Goal: Navigation & Orientation: Find specific page/section

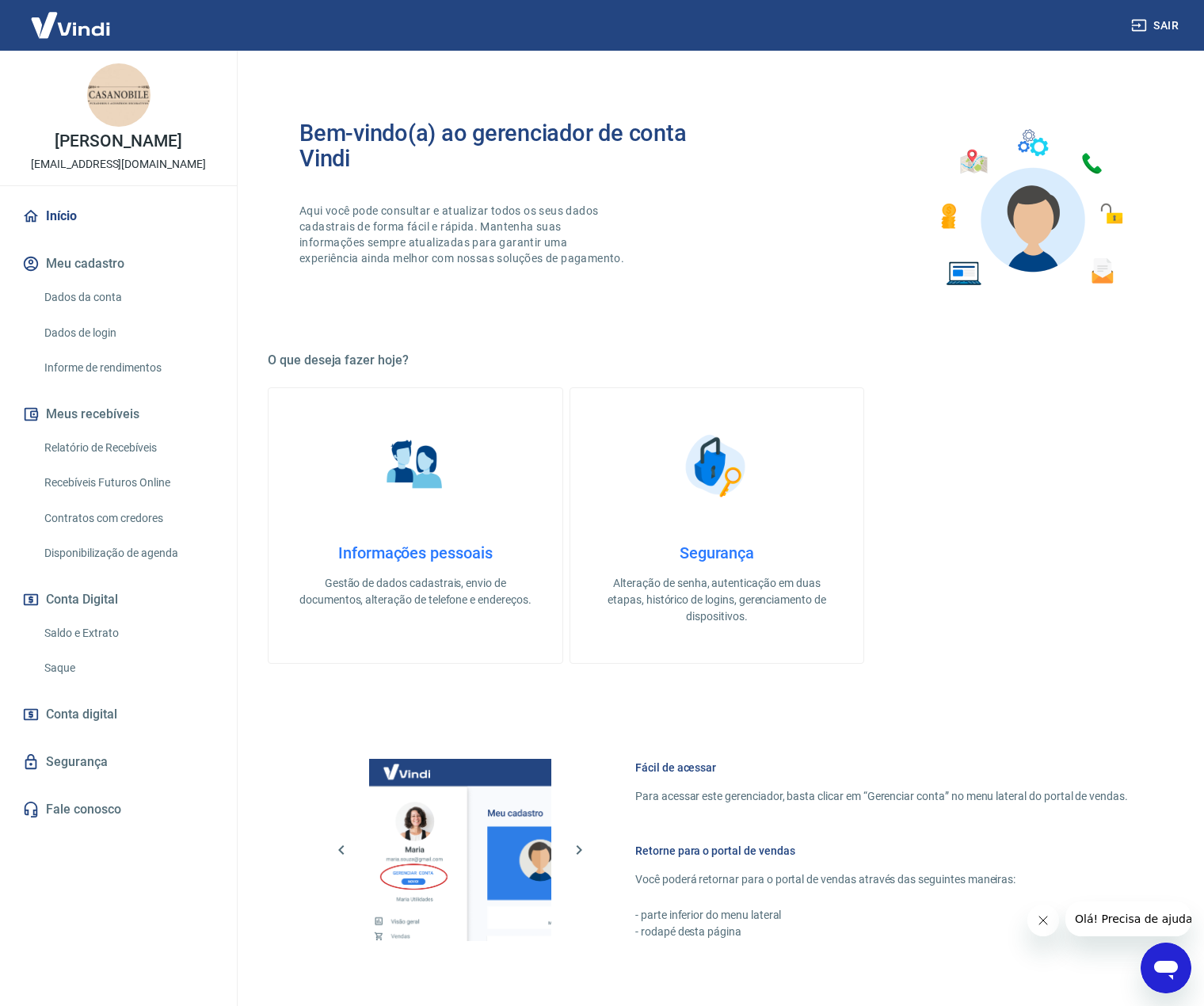
scroll to position [237, 0]
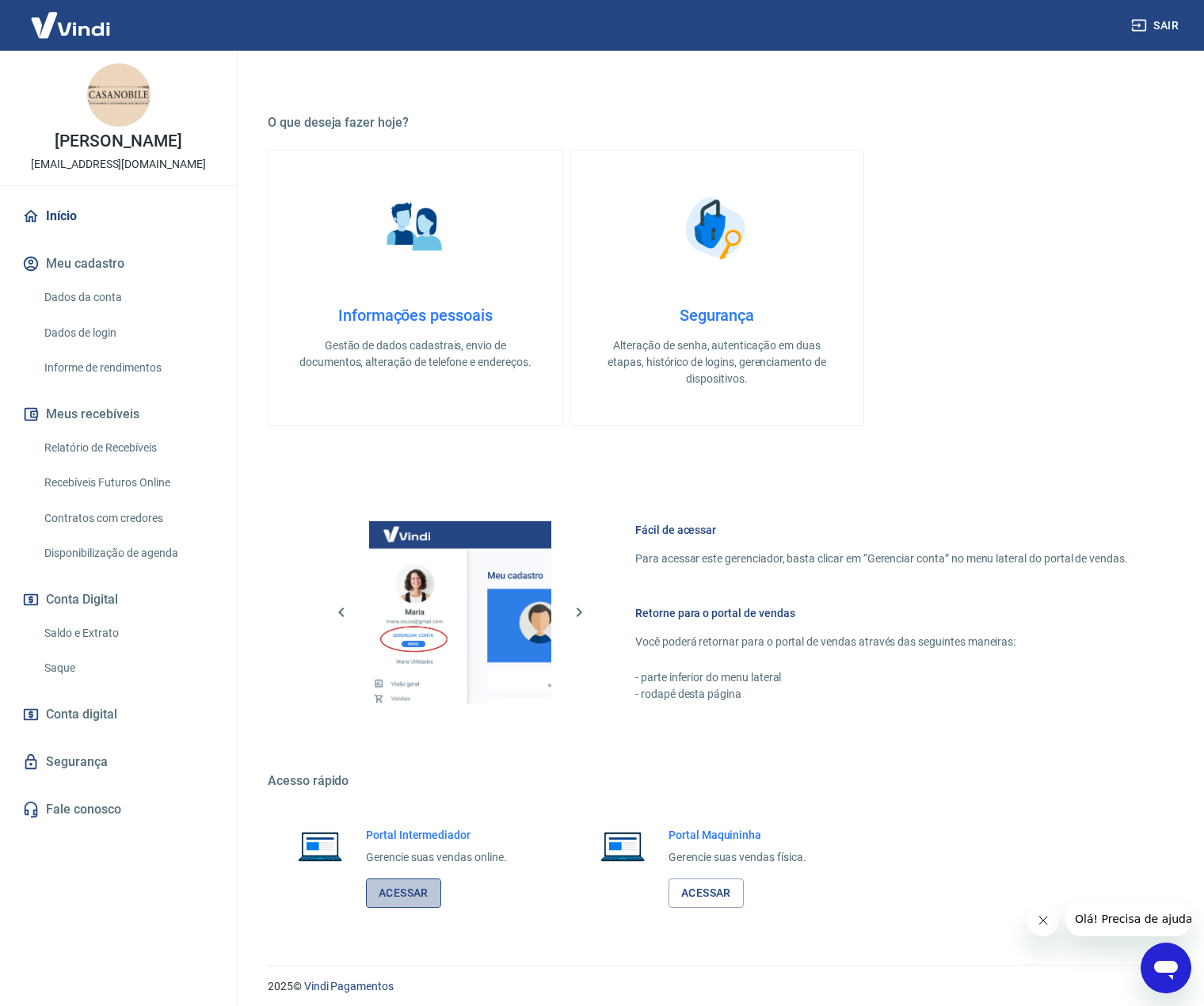
click at [401, 894] on link "Acessar" at bounding box center [403, 893] width 76 height 29
